Goal: Task Accomplishment & Management: Manage account settings

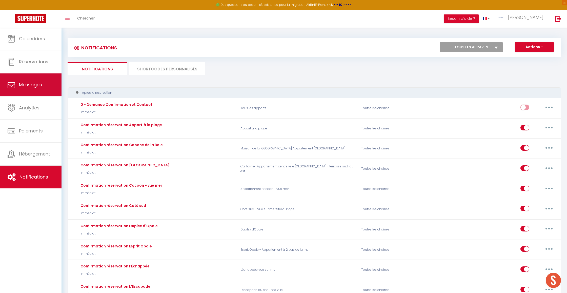
click at [38, 79] on link "Messages" at bounding box center [30, 84] width 61 height 23
select select "message"
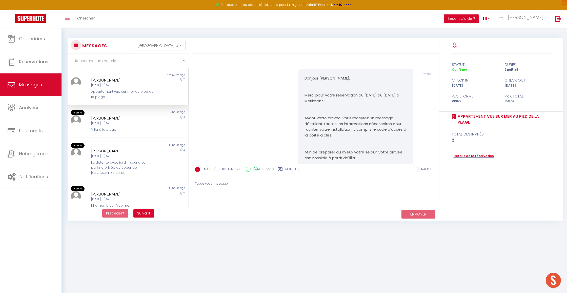
click at [31, 87] on span "Messages" at bounding box center [30, 84] width 23 height 6
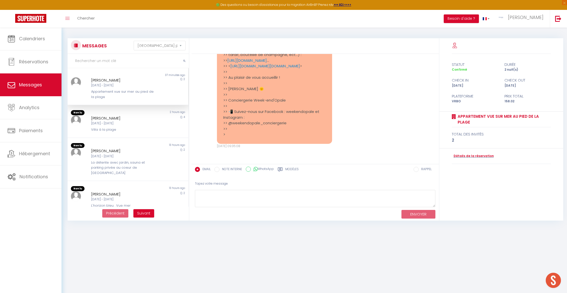
click at [287, 168] on label "Modèles" at bounding box center [291, 170] width 13 height 6
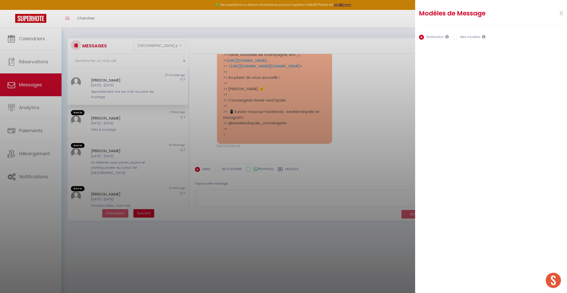
click at [298, 37] on label "Mes modèles" at bounding box center [469, 38] width 23 height 6
click at [298, 37] on input "Mes modèles" at bounding box center [454, 37] width 5 height 5
radio input "true"
click at [298, 12] on span "x" at bounding box center [555, 13] width 16 height 12
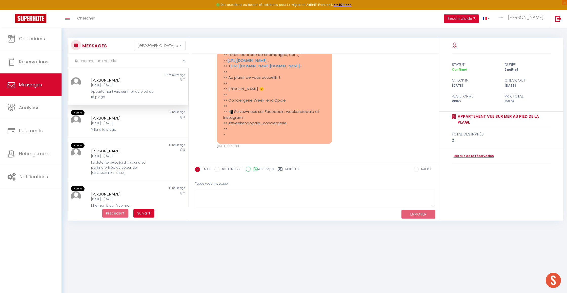
click at [296, 168] on label "Modèles" at bounding box center [291, 170] width 13 height 6
radio input "true"
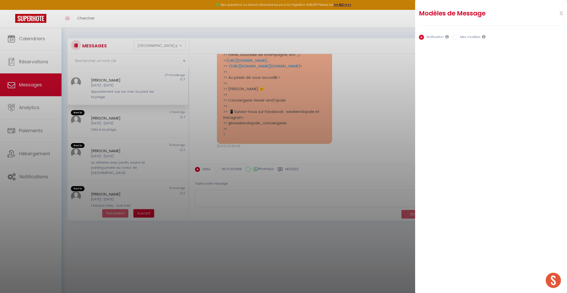
click at [298, 37] on input "Mes modèles" at bounding box center [454, 37] width 5 height 5
radio input "true"
click at [298, 13] on span "x" at bounding box center [555, 13] width 16 height 12
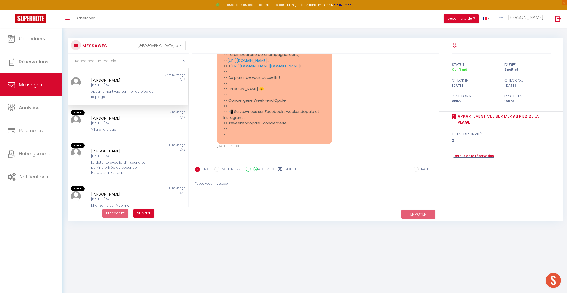
click at [241, 199] on textarea at bounding box center [315, 198] width 241 height 17
click at [281, 169] on icon at bounding box center [280, 169] width 5 height 5
radio input "true"
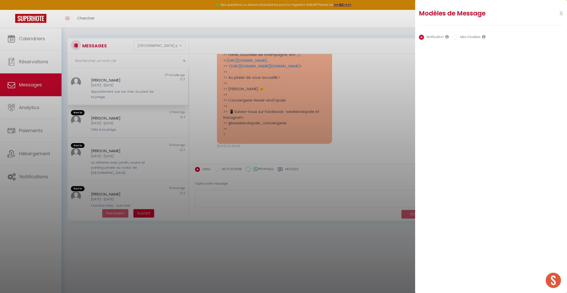
click at [298, 38] on input "Mes modèles" at bounding box center [454, 37] width 5 height 5
radio input "true"
radio input "false"
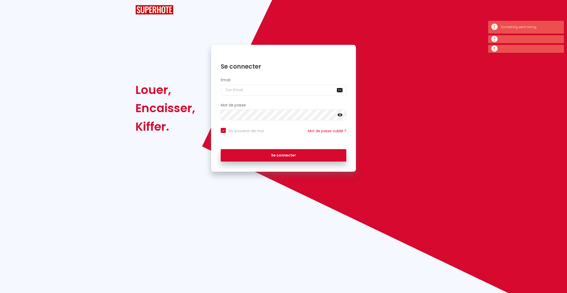
click at [255, 88] on input "email" at bounding box center [284, 90] width 126 height 11
type input "[EMAIL_ADDRESS][DOMAIN_NAME]"
click at [260, 147] on div "Se connecter" at bounding box center [283, 154] width 145 height 15
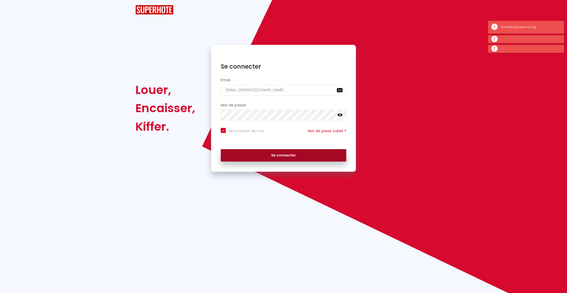
click at [257, 153] on button "Se connecter" at bounding box center [284, 155] width 126 height 13
checkbox input "true"
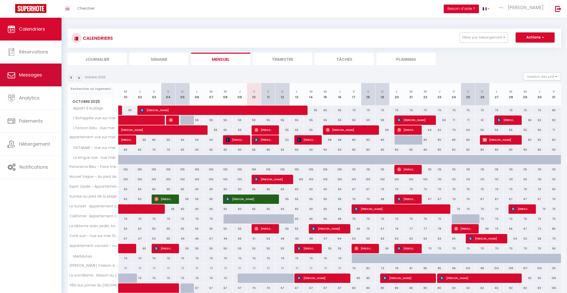
click at [37, 74] on span "Messages" at bounding box center [30, 75] width 23 height 6
select select "message"
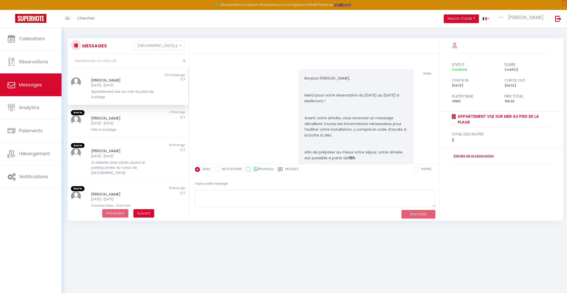
scroll to position [1893, 0]
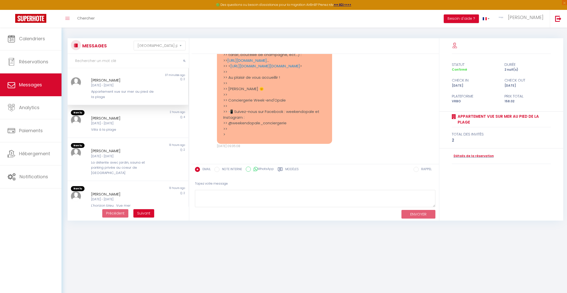
click at [297, 169] on label "Modèles" at bounding box center [291, 170] width 13 height 6
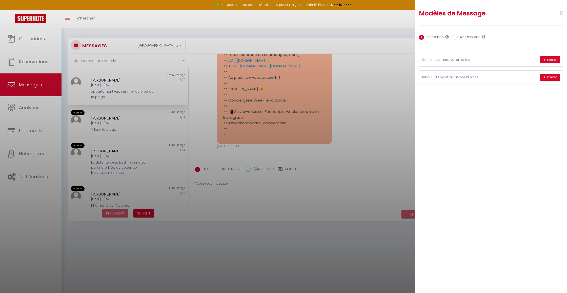
click at [463, 38] on label "Mes modèles" at bounding box center [469, 38] width 23 height 6
click at [458, 38] on input "Mes modèles" at bounding box center [454, 37] width 5 height 5
radio input "true"
radio input "false"
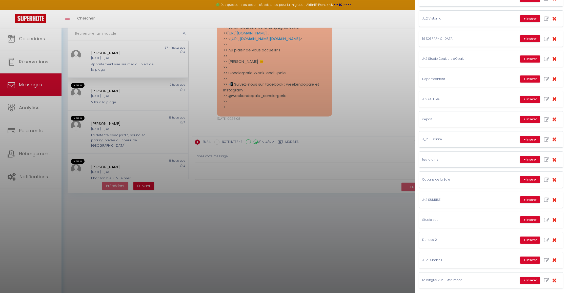
scroll to position [27, 0]
click at [553, 237] on icon "button" at bounding box center [554, 240] width 5 height 6
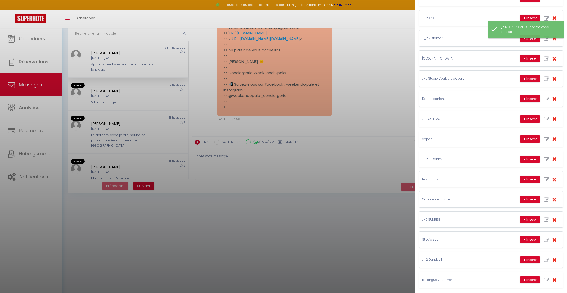
scroll to position [211, 0]
click at [555, 257] on icon "button" at bounding box center [554, 260] width 5 height 6
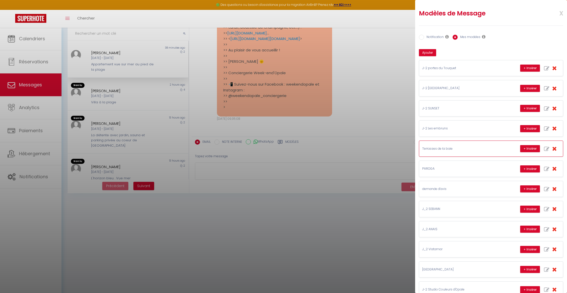
scroll to position [0, 0]
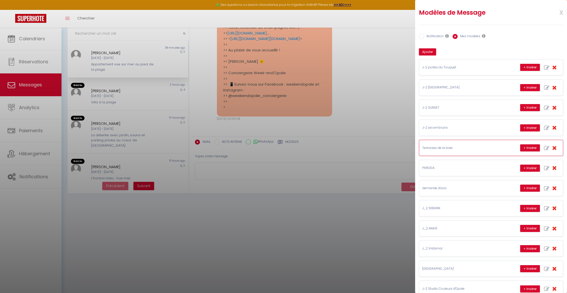
click at [555, 147] on icon "button" at bounding box center [554, 148] width 5 height 6
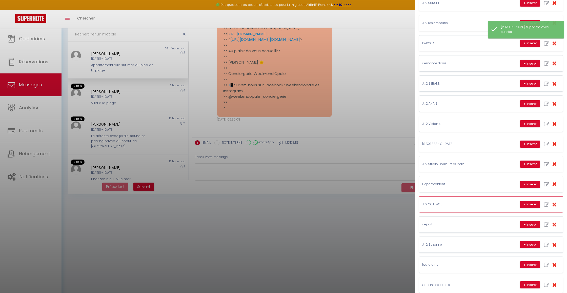
scroll to position [106, 0]
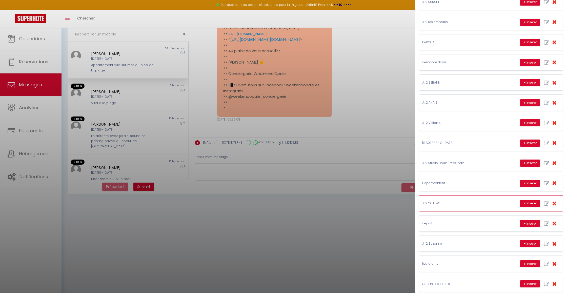
click at [555, 201] on icon "button" at bounding box center [554, 203] width 5 height 6
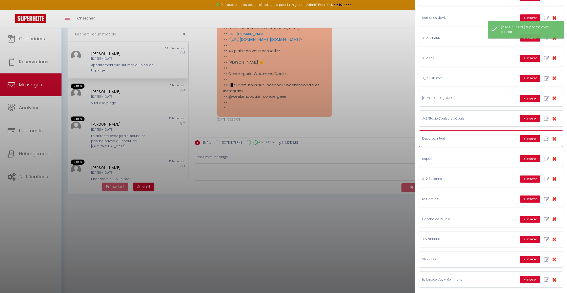
scroll to position [151, 0]
click at [557, 177] on button "button" at bounding box center [554, 178] width 11 height 9
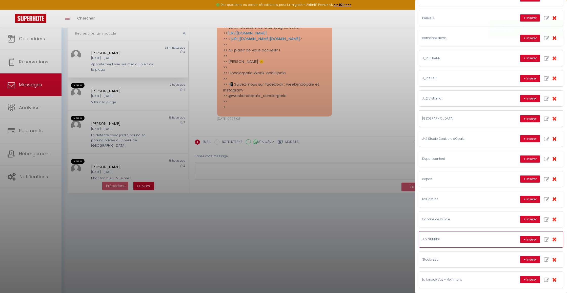
click at [554, 237] on icon "button" at bounding box center [554, 239] width 5 height 6
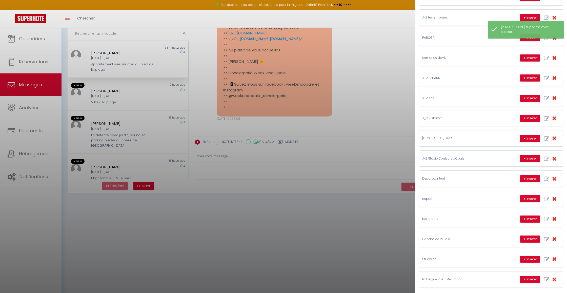
scroll to position [111, 0]
click at [554, 257] on icon "button" at bounding box center [554, 259] width 5 height 6
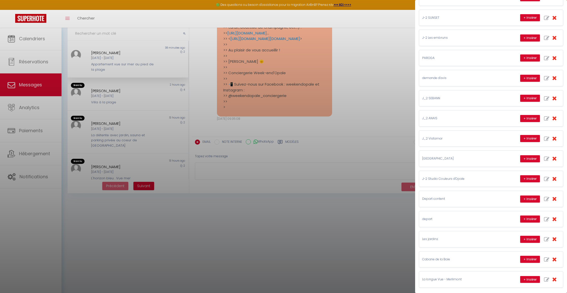
click at [46, 38] on div at bounding box center [283, 146] width 567 height 293
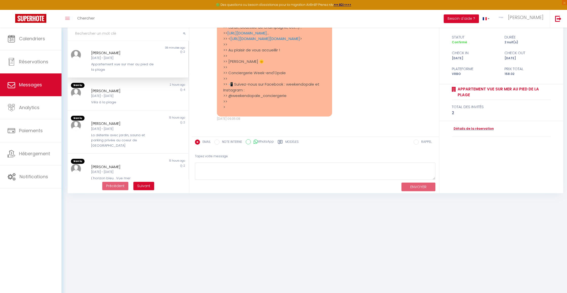
click at [36, 40] on span "Calendriers" at bounding box center [32, 38] width 26 height 6
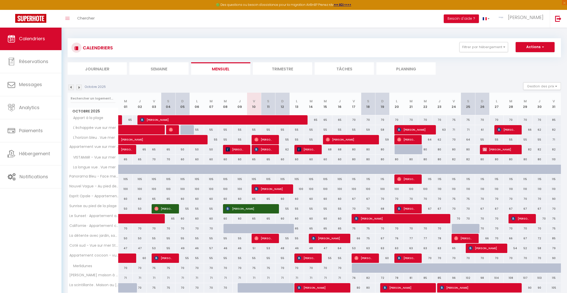
click at [80, 87] on img at bounding box center [79, 88] width 6 height 6
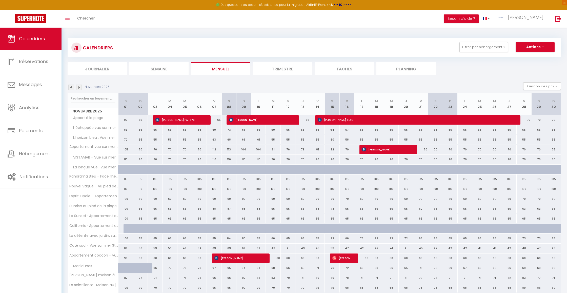
click at [80, 87] on img at bounding box center [79, 88] width 6 height 6
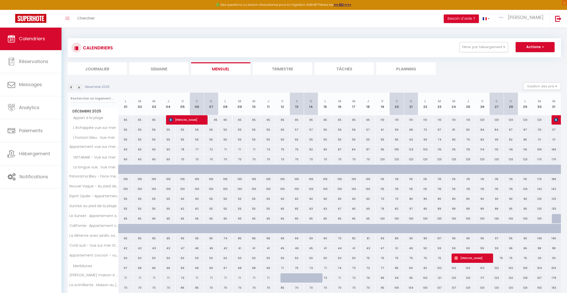
click at [80, 87] on img at bounding box center [79, 88] width 6 height 6
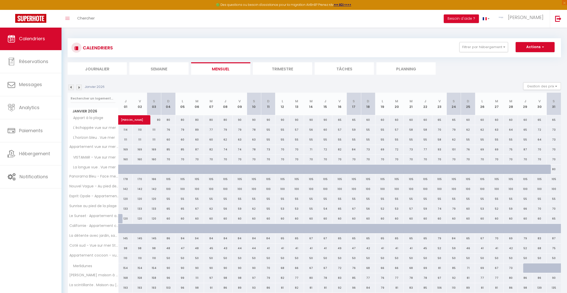
click at [80, 87] on img at bounding box center [79, 88] width 6 height 6
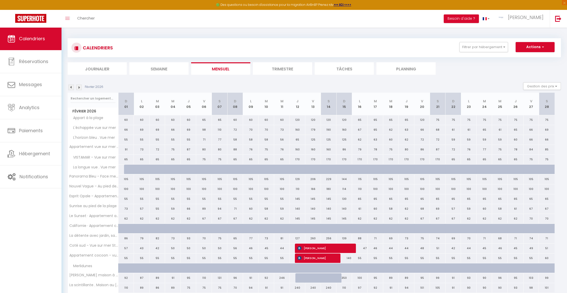
click at [80, 87] on img at bounding box center [79, 88] width 6 height 6
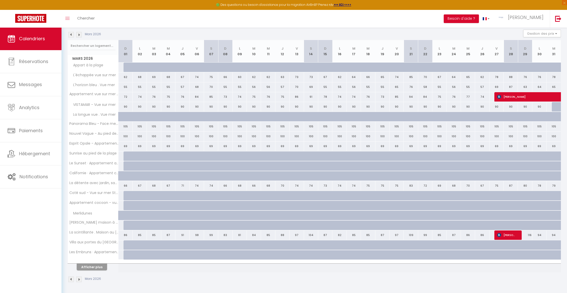
click at [89, 267] on button "Afficher plus" at bounding box center [92, 266] width 30 height 7
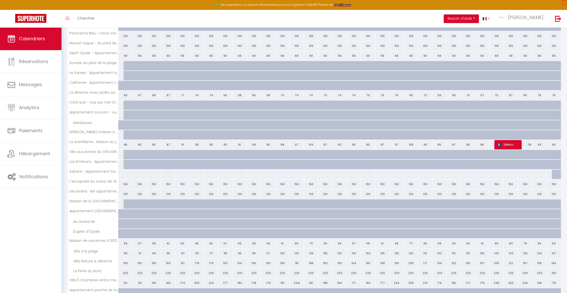
scroll to position [142, 0]
click at [127, 144] on div "86" at bounding box center [125, 145] width 14 height 9
type input "86"
type input "Dim 01 Mars 2026"
type input "Lun 02 Mars 2026"
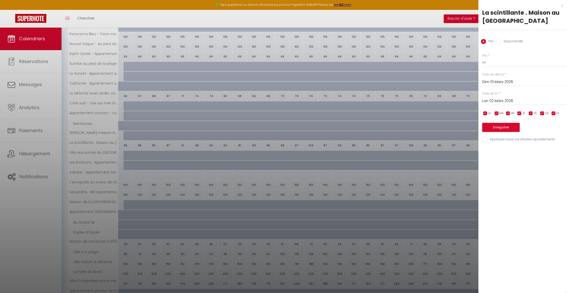
click at [490, 80] on input "Dim 01 Mars 2026" at bounding box center [524, 82] width 85 height 7
click at [484, 152] on span "29" at bounding box center [487, 151] width 11 height 10
type input "Dim 29 Mars 2026"
click at [508, 99] on input "Lun 30 Mars 2026" at bounding box center [524, 101] width 85 height 7
click at [550, 110] on span ">" at bounding box center [552, 110] width 11 height 10
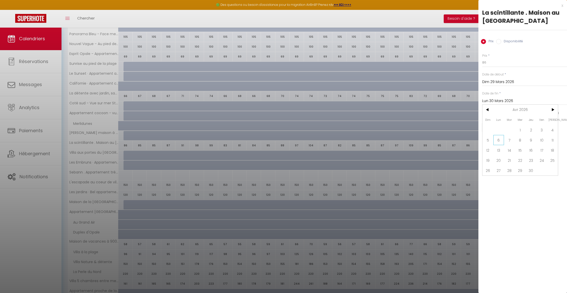
click at [499, 140] on span "6" at bounding box center [498, 140] width 11 height 10
type input "Lun 06 Avril 2026"
click at [499, 42] on input "Disponibilité" at bounding box center [498, 41] width 5 height 5
radio input "true"
radio input "false"
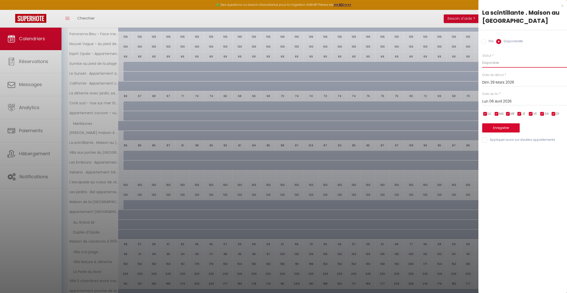
select select "0"
click at [498, 127] on button "Enregistrer" at bounding box center [500, 127] width 37 height 9
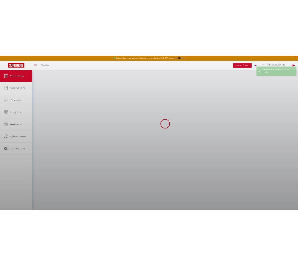
scroll to position [27, 0]
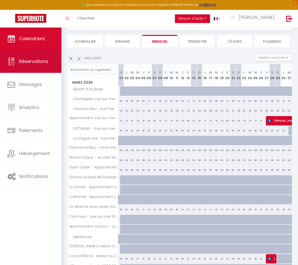
click at [37, 59] on span "Réservations" at bounding box center [33, 61] width 29 height 6
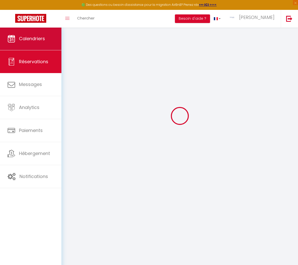
click at [35, 36] on span "Calendriers" at bounding box center [32, 38] width 26 height 6
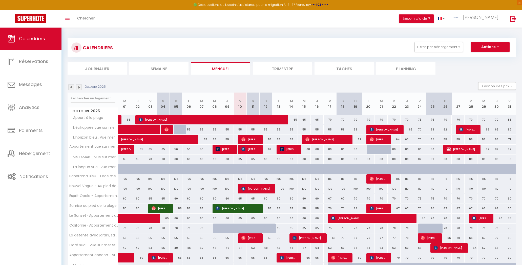
click at [71, 87] on img at bounding box center [71, 88] width 6 height 6
